Goal: Task Accomplishment & Management: Use online tool/utility

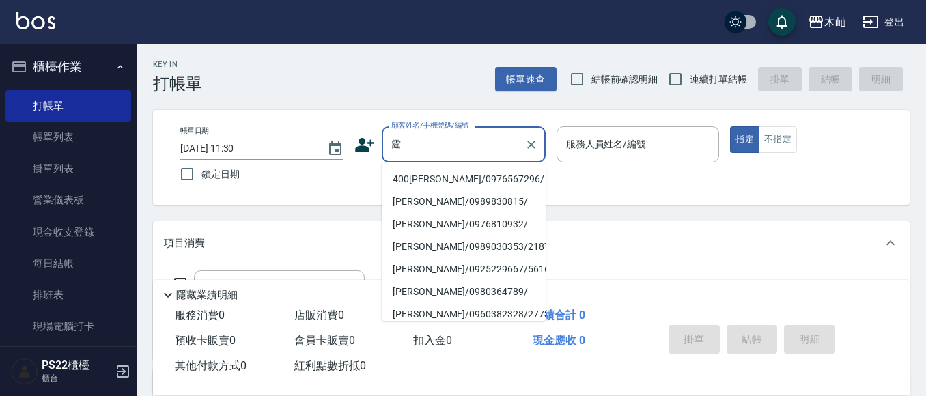
click at [391, 173] on li "400[PERSON_NAME]/0976567296/" at bounding box center [464, 179] width 164 height 23
type input "400[PERSON_NAME]/0976567296/"
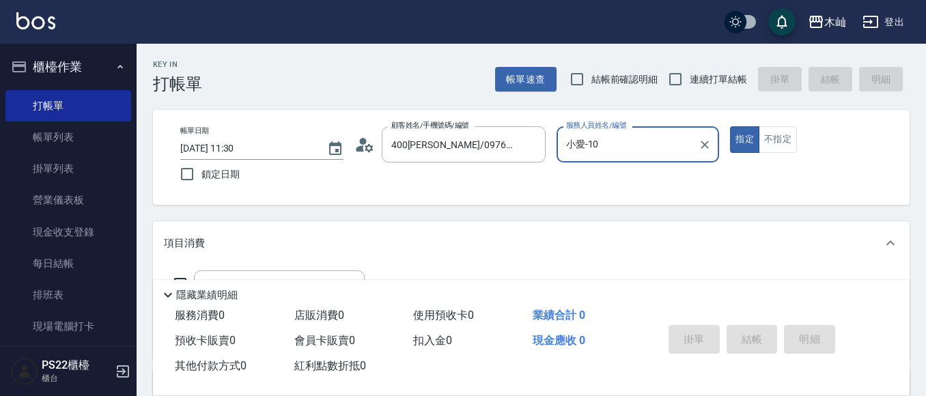
type input "小愛-10"
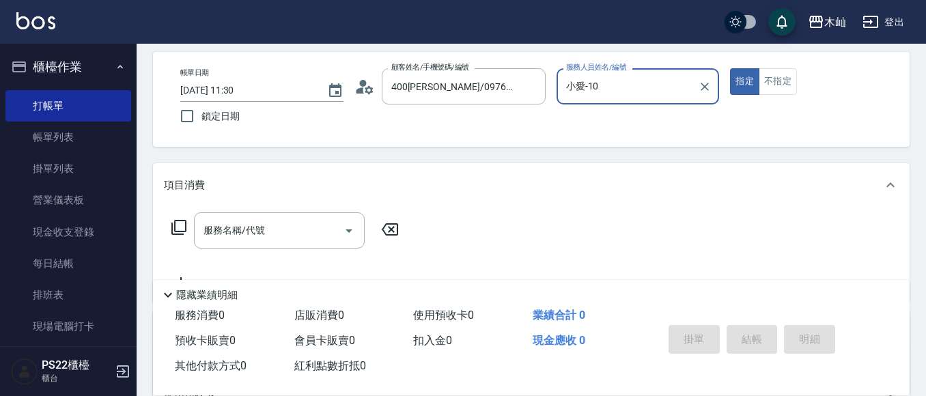
scroll to position [137, 0]
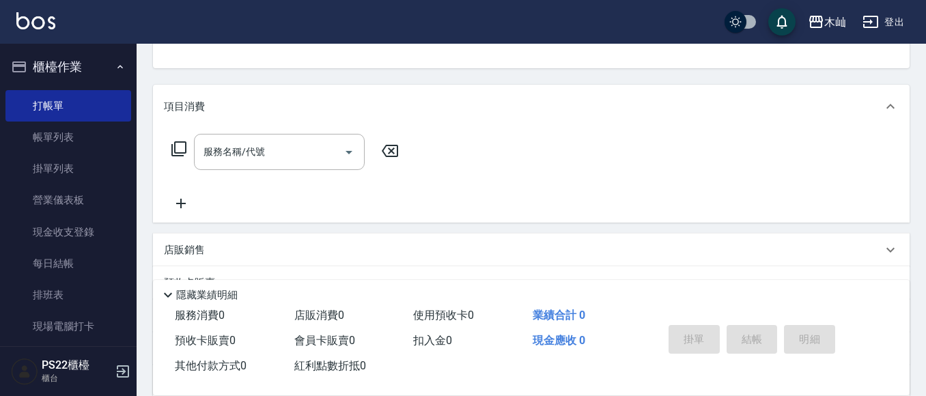
drag, startPoint x: 264, startPoint y: 154, endPoint x: 267, endPoint y: 130, distance: 24.7
click at [264, 153] on div "服務名稱/代號 服務名稱/代號" at bounding box center [279, 152] width 171 height 36
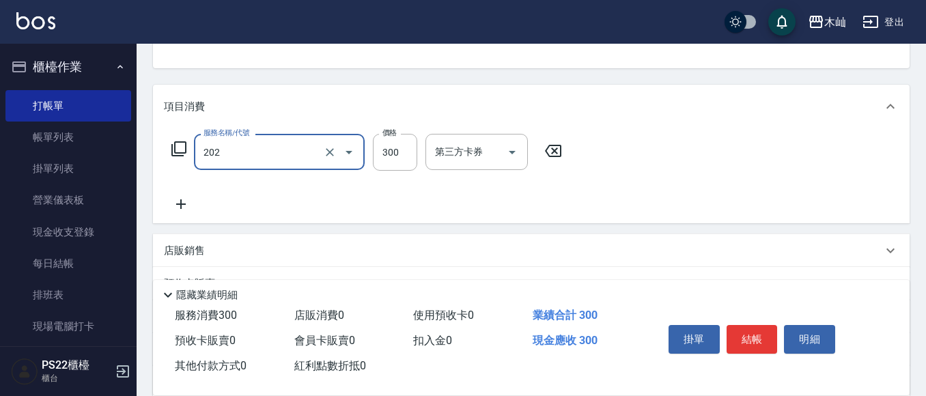
type input "單剪(202)"
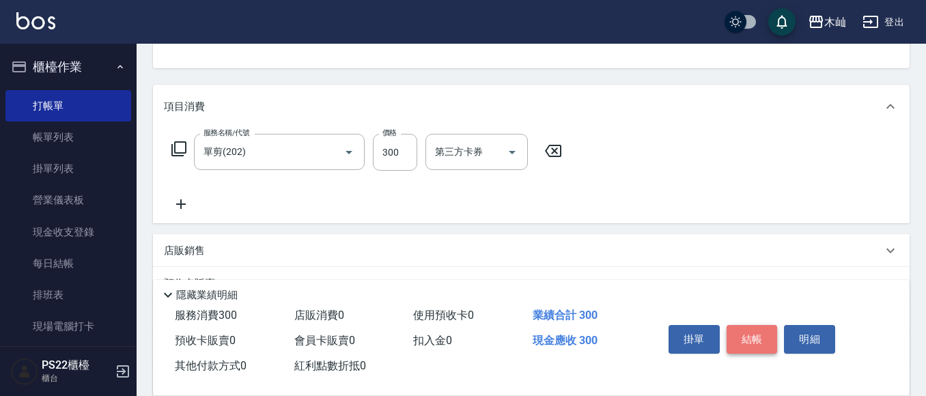
click at [756, 328] on button "結帳" at bounding box center [752, 339] width 51 height 29
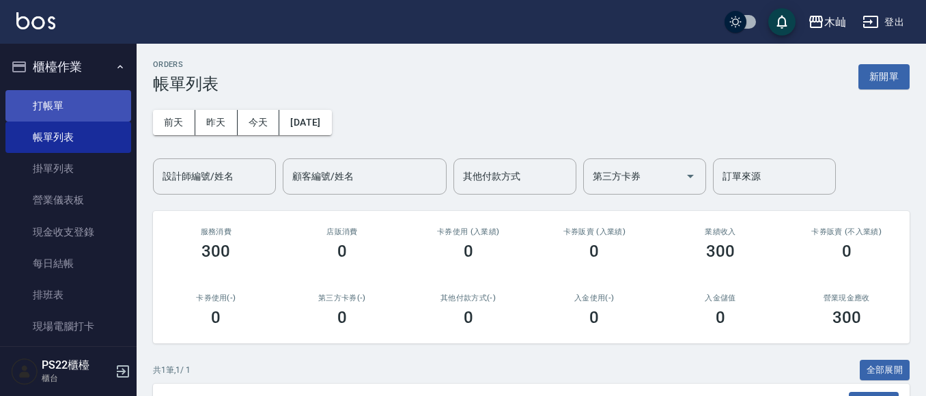
click at [48, 111] on link "打帳單" at bounding box center [68, 105] width 126 height 31
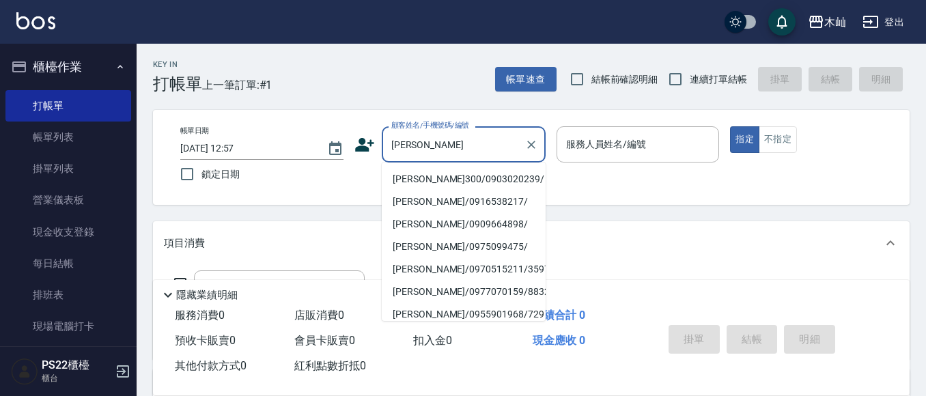
click at [442, 180] on li "[PERSON_NAME]300/0903020239/" at bounding box center [464, 179] width 164 height 23
type input "[PERSON_NAME]300/0903020239/"
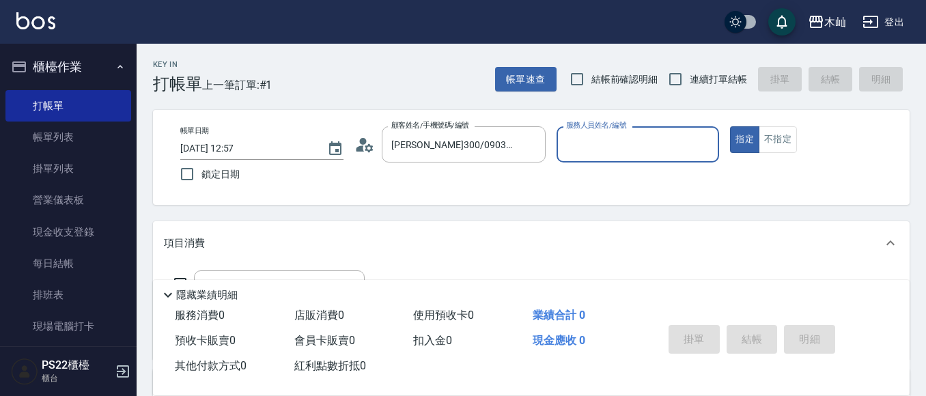
type input "小愛-10"
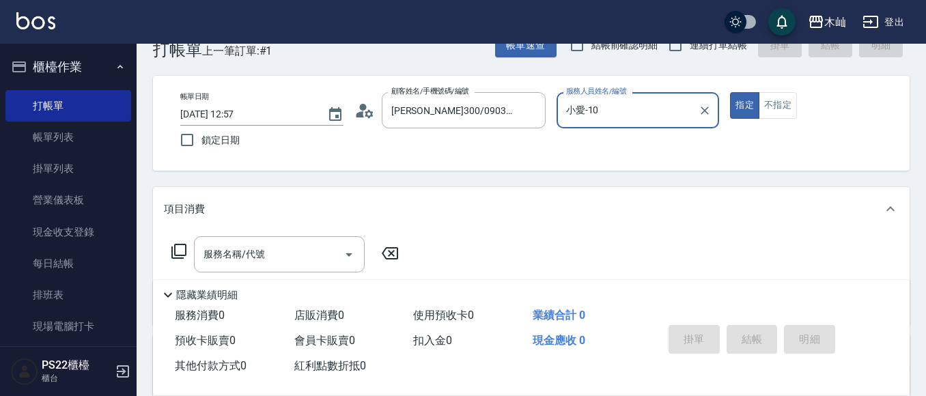
scroll to position [68, 0]
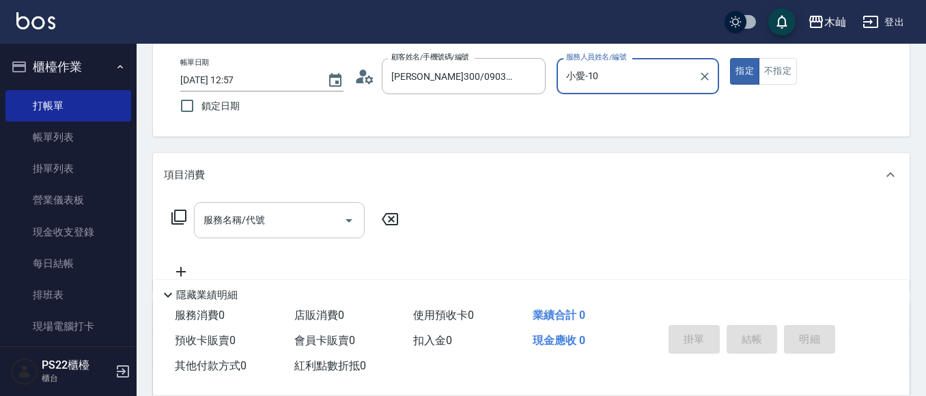
click at [263, 232] on input "服務名稱/代號" at bounding box center [269, 220] width 138 height 24
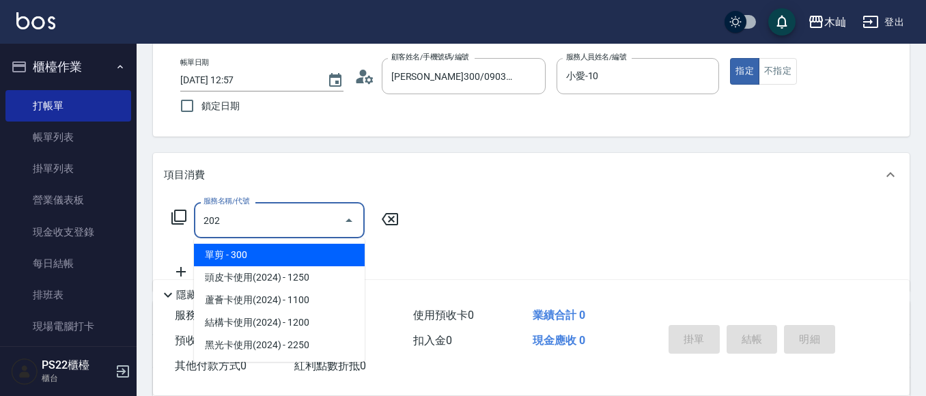
type input "單剪(202)"
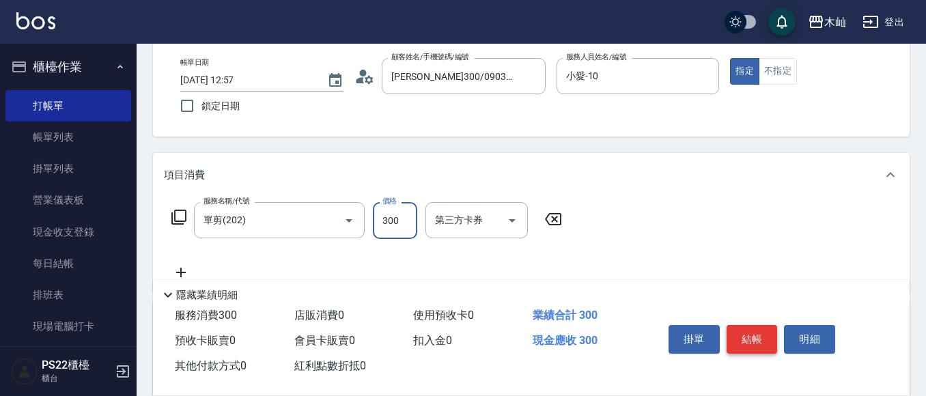
click at [734, 340] on button "結帳" at bounding box center [752, 339] width 51 height 29
